Goal: Check status: Check status

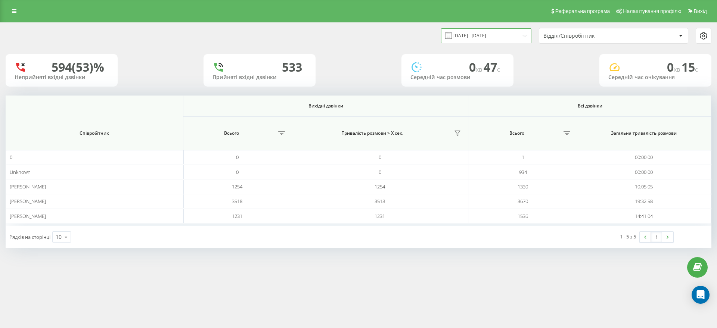
click at [499, 38] on input "[DATE] - [DATE]" at bounding box center [486, 35] width 90 height 15
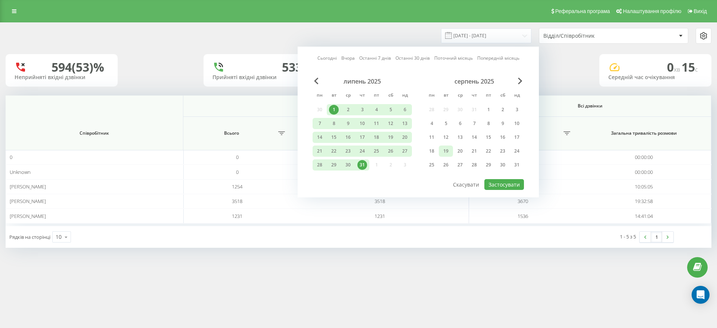
click at [443, 152] on div "19" at bounding box center [446, 151] width 10 height 10
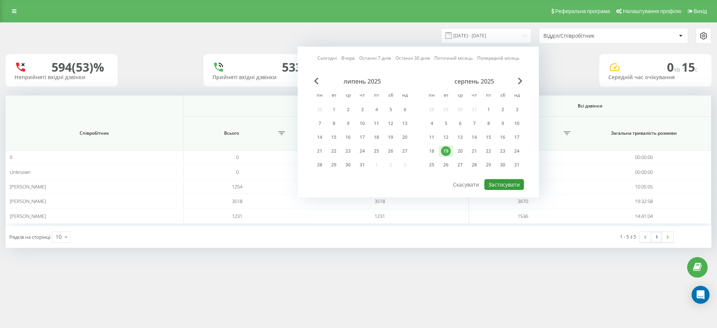
click at [499, 181] on button "Застосувати" at bounding box center [504, 184] width 40 height 11
type input "[DATE] - [DATE]"
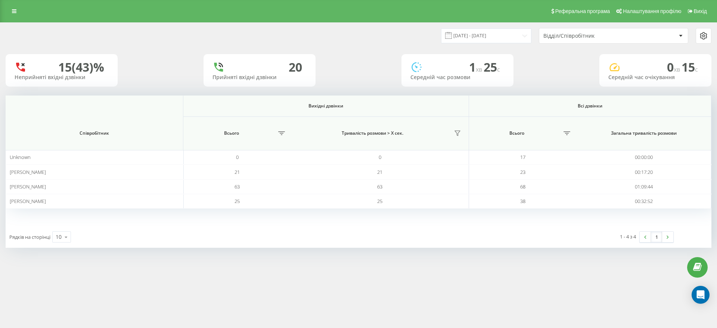
click at [622, 33] on div "Відділ/Співробітник" at bounding box center [587, 36] width 89 height 6
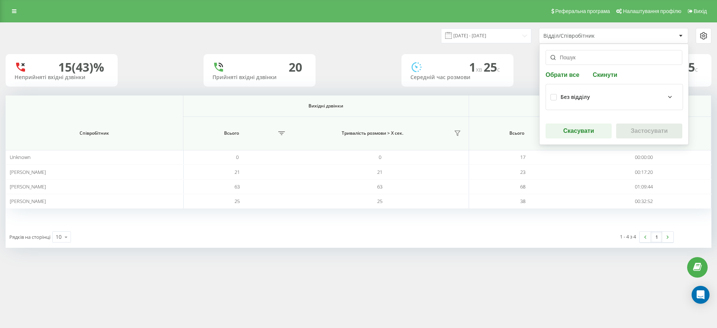
click at [617, 90] on div "Без відділу" at bounding box center [614, 97] width 128 height 16
click at [613, 106] on div "Без відділу" at bounding box center [613, 97] width 137 height 26
click at [612, 103] on div "Без відділу" at bounding box center [614, 97] width 128 height 16
click at [612, 95] on div "Без відділу" at bounding box center [619, 97] width 118 height 9
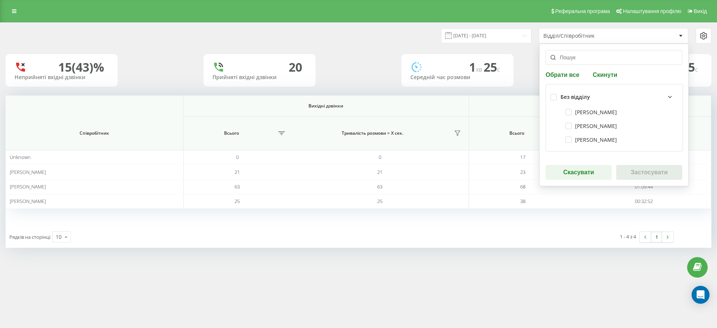
click at [603, 116] on div "[PERSON_NAME]" at bounding box center [614, 112] width 128 height 14
click at [608, 111] on label "[PERSON_NAME]" at bounding box center [591, 112] width 52 height 6
checkbox input "true"
drag, startPoint x: 607, startPoint y: 122, endPoint x: 605, endPoint y: 126, distance: 4.2
click at [606, 123] on label "[PERSON_NAME]" at bounding box center [591, 126] width 52 height 6
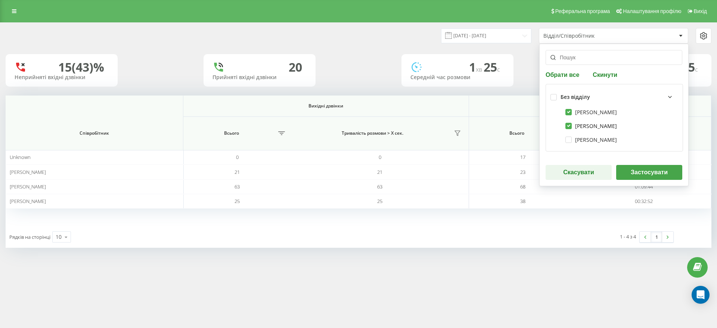
checkbox input "true"
click at [597, 138] on label "[PERSON_NAME]" at bounding box center [591, 140] width 52 height 6
checkbox input "true"
click at [656, 173] on button "Застосувати" at bounding box center [649, 172] width 66 height 15
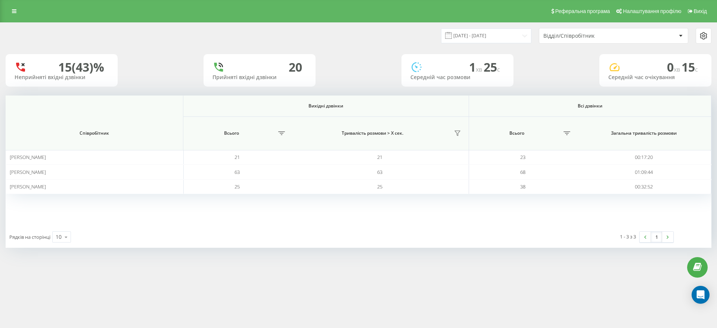
click at [476, 325] on div "Реферальна програма Налаштування профілю Вихід [DATE] - [DATE] Відділ/Співробіт…" at bounding box center [358, 164] width 717 height 328
